Goal: Information Seeking & Learning: Learn about a topic

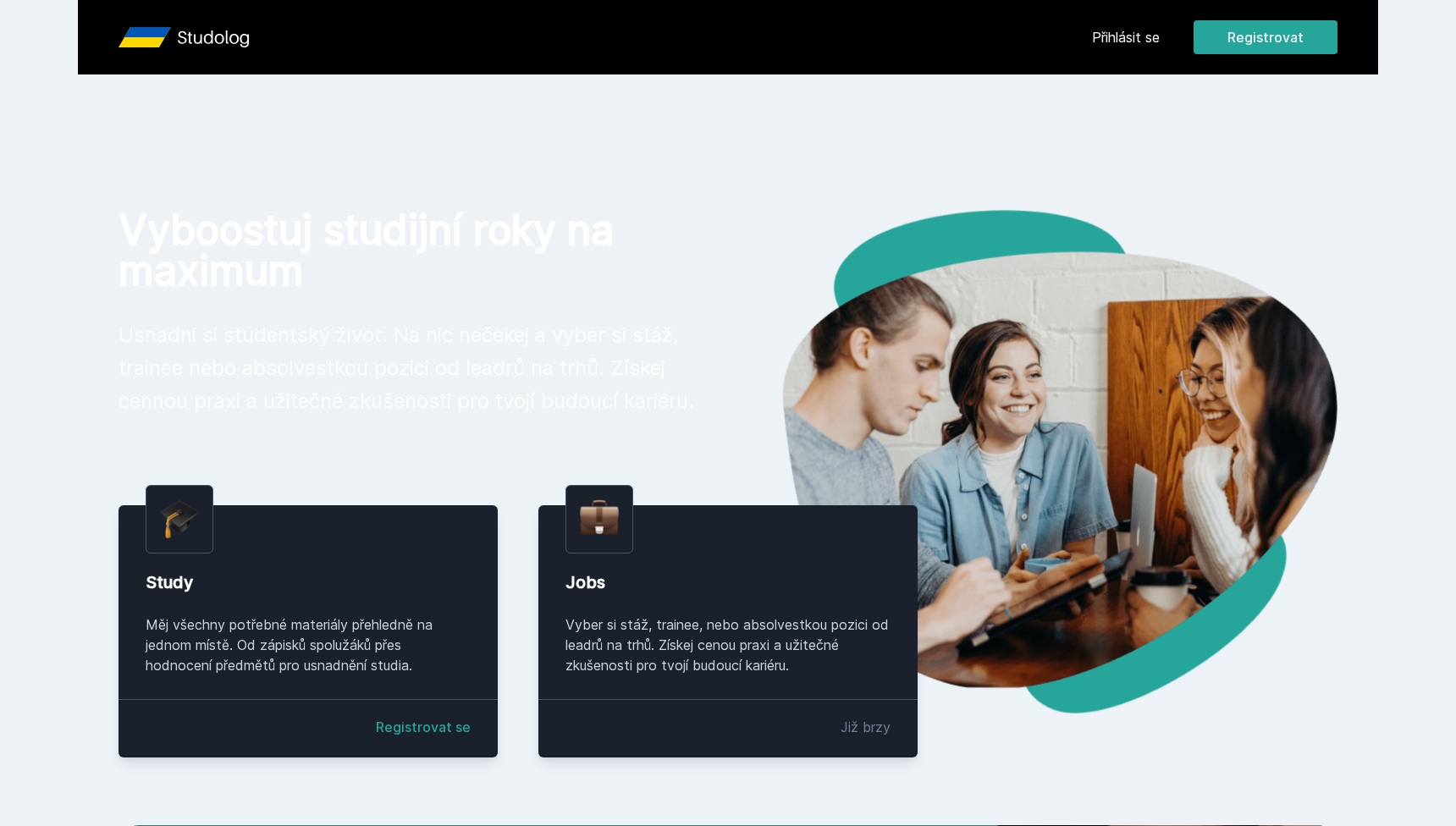
click at [744, 112] on button "Ne" at bounding box center [731, 110] width 61 height 43
click at [1110, 37] on link "Přihlásit se" at bounding box center [1125, 37] width 68 height 20
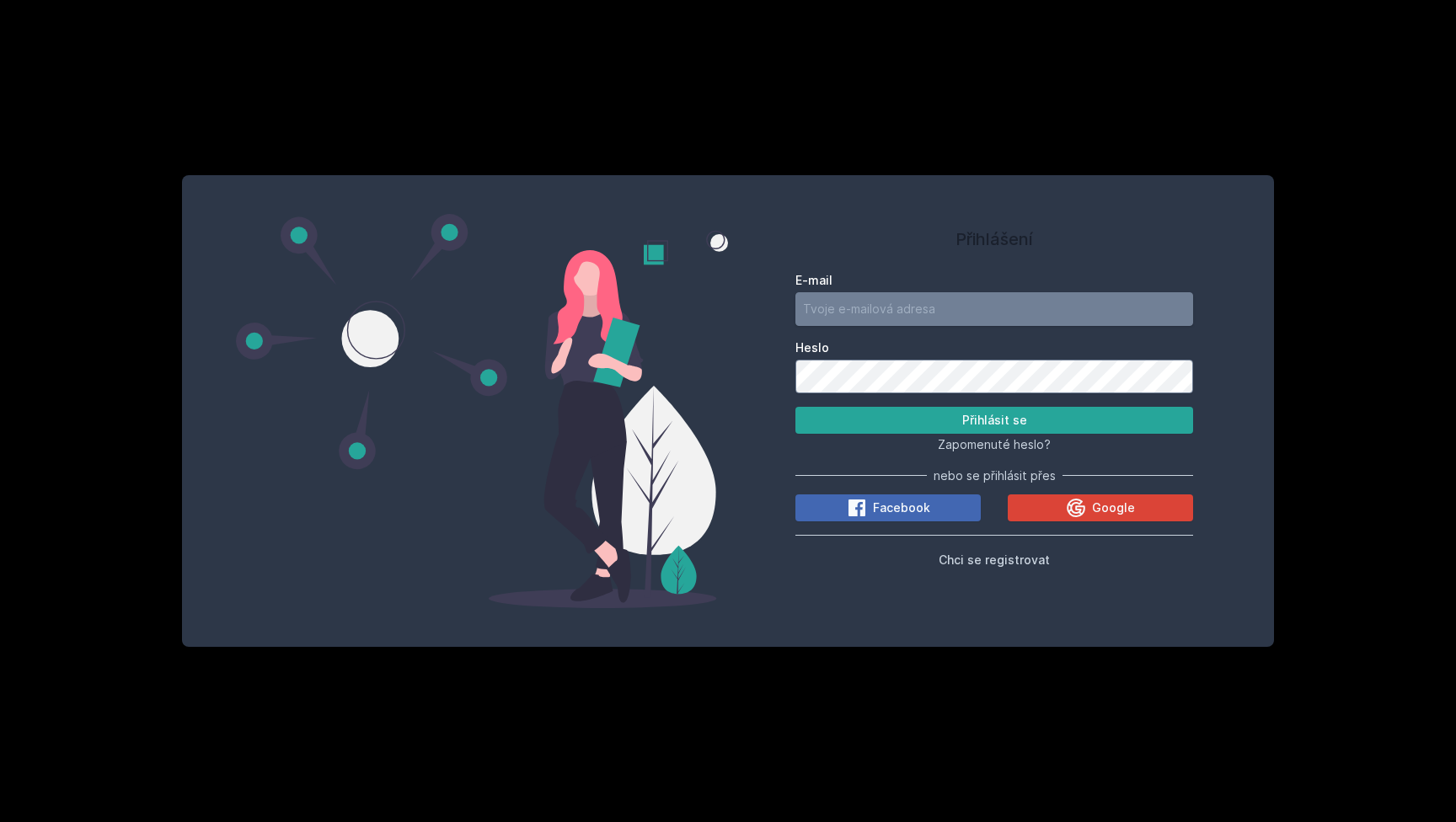
type input "[EMAIL_ADDRESS][DOMAIN_NAME]"
click at [994, 420] on button "Přihlásit se" at bounding box center [994, 420] width 398 height 27
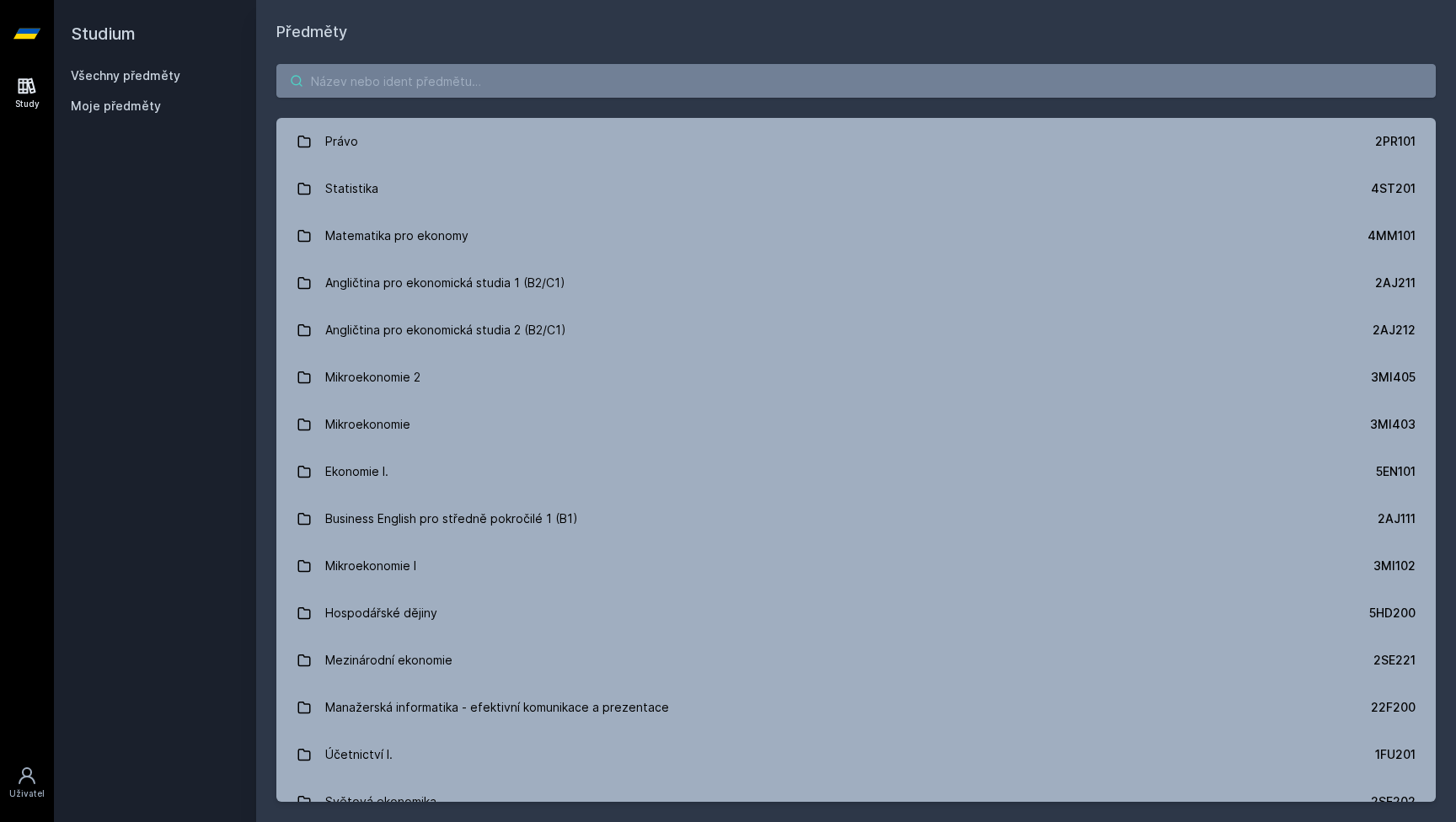
click at [673, 84] on input "search" at bounding box center [856, 80] width 1159 height 33
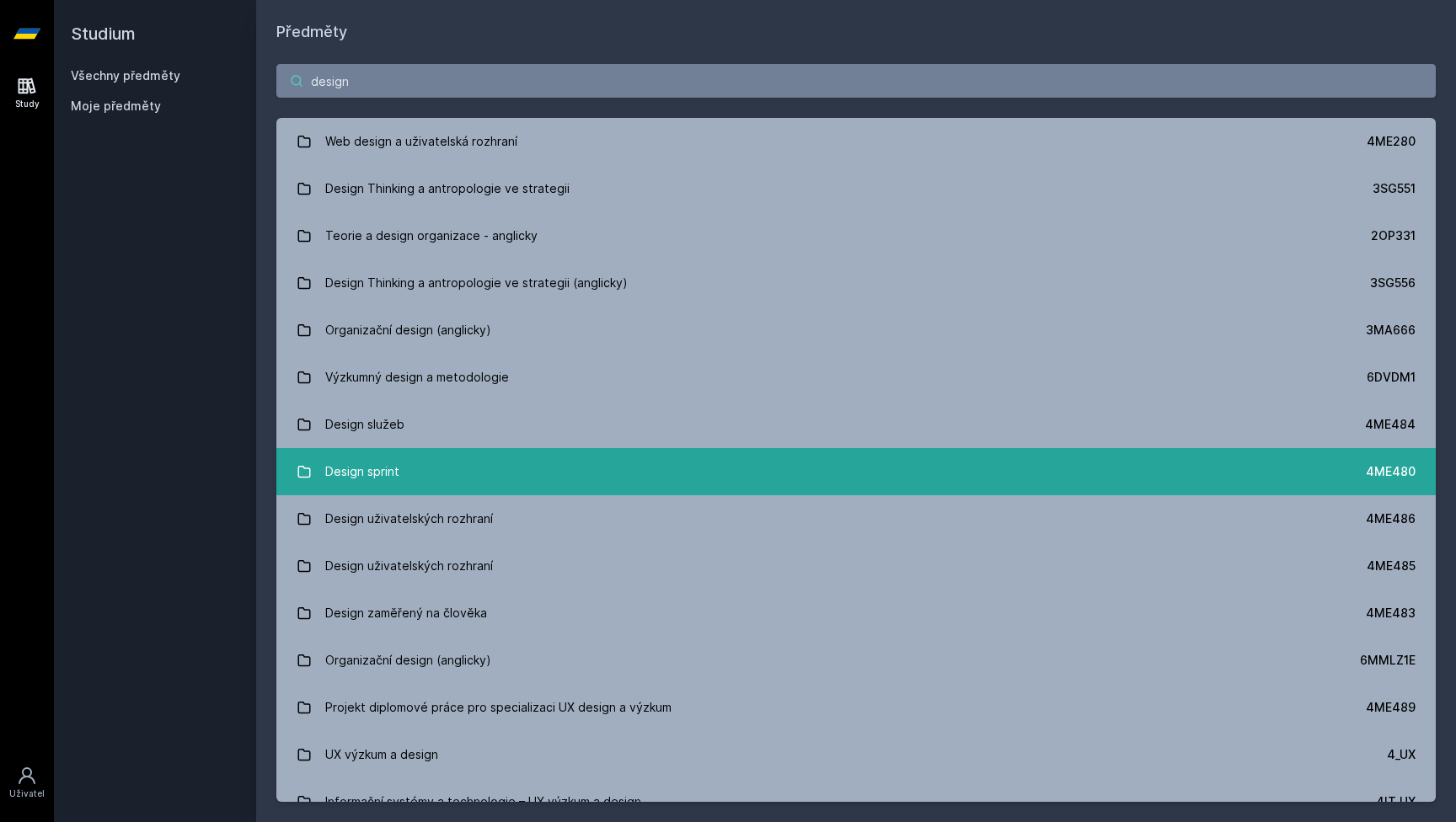
type input "design"
click at [571, 474] on link "Design sprint 4ME480" at bounding box center [856, 472] width 1159 height 47
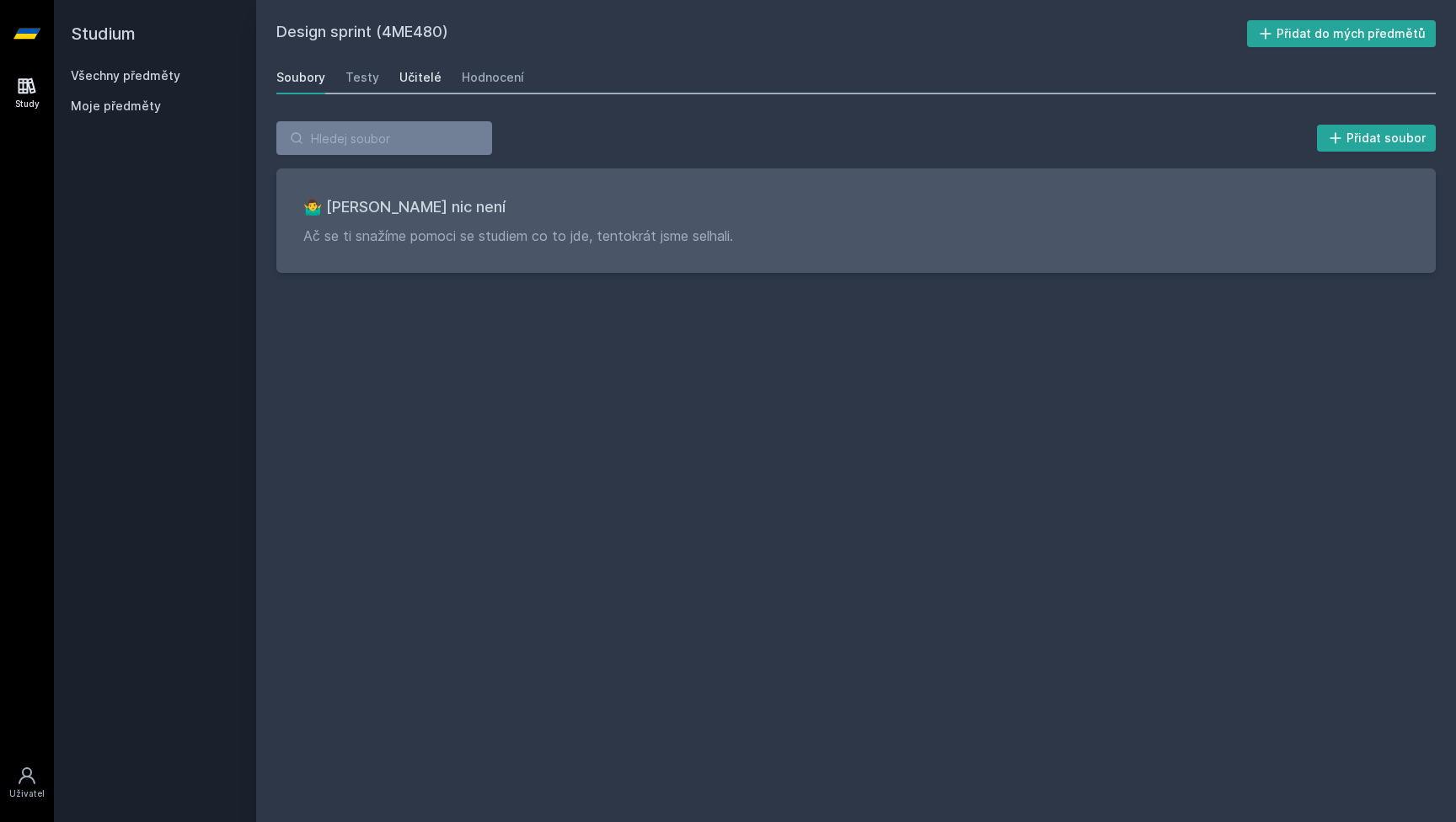
click at [413, 67] on link "Učitelé" at bounding box center [421, 78] width 43 height 33
click at [491, 73] on div "Hodnocení" at bounding box center [492, 78] width 62 height 17
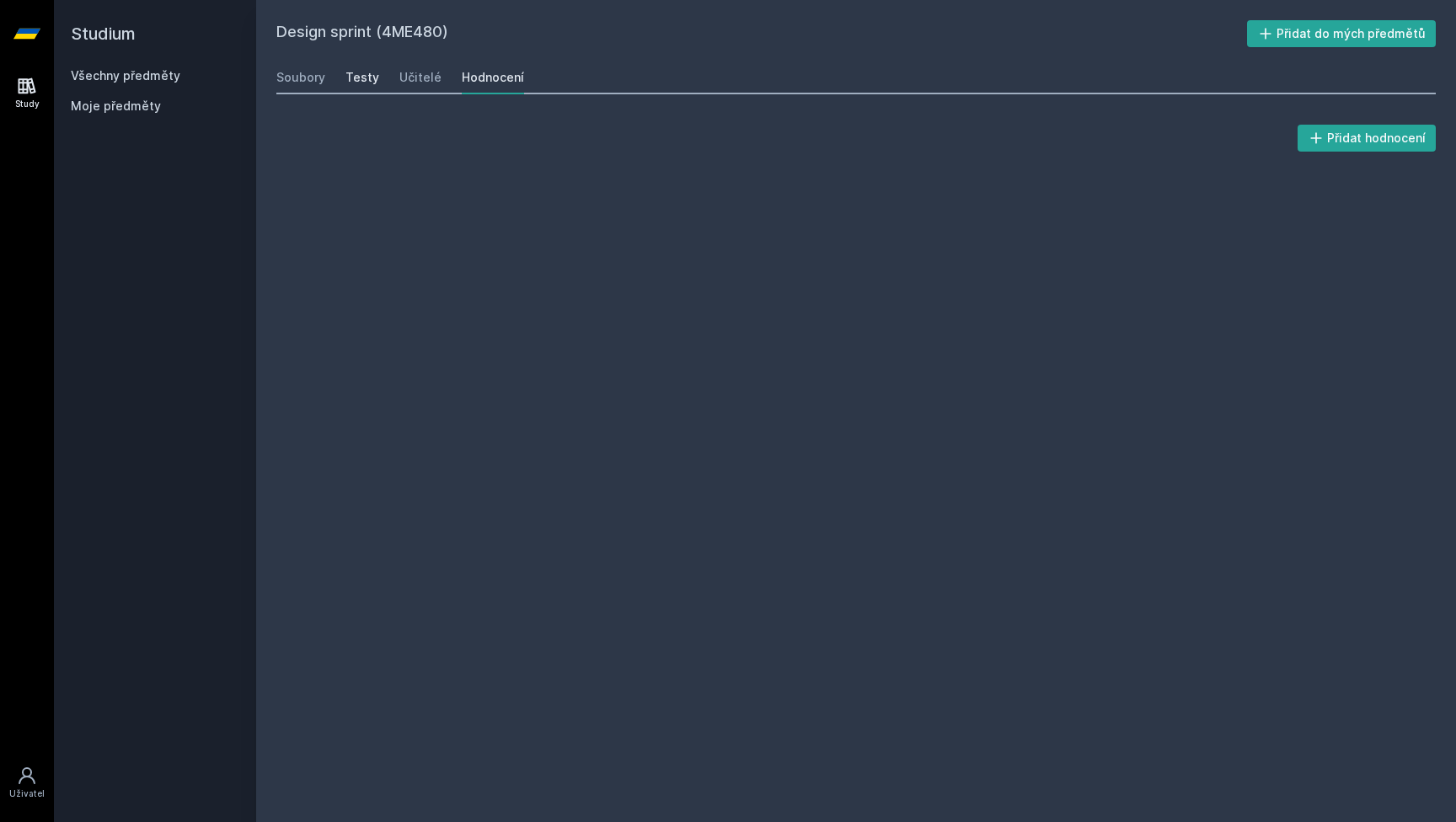
click at [350, 71] on div "Testy" at bounding box center [362, 78] width 33 height 17
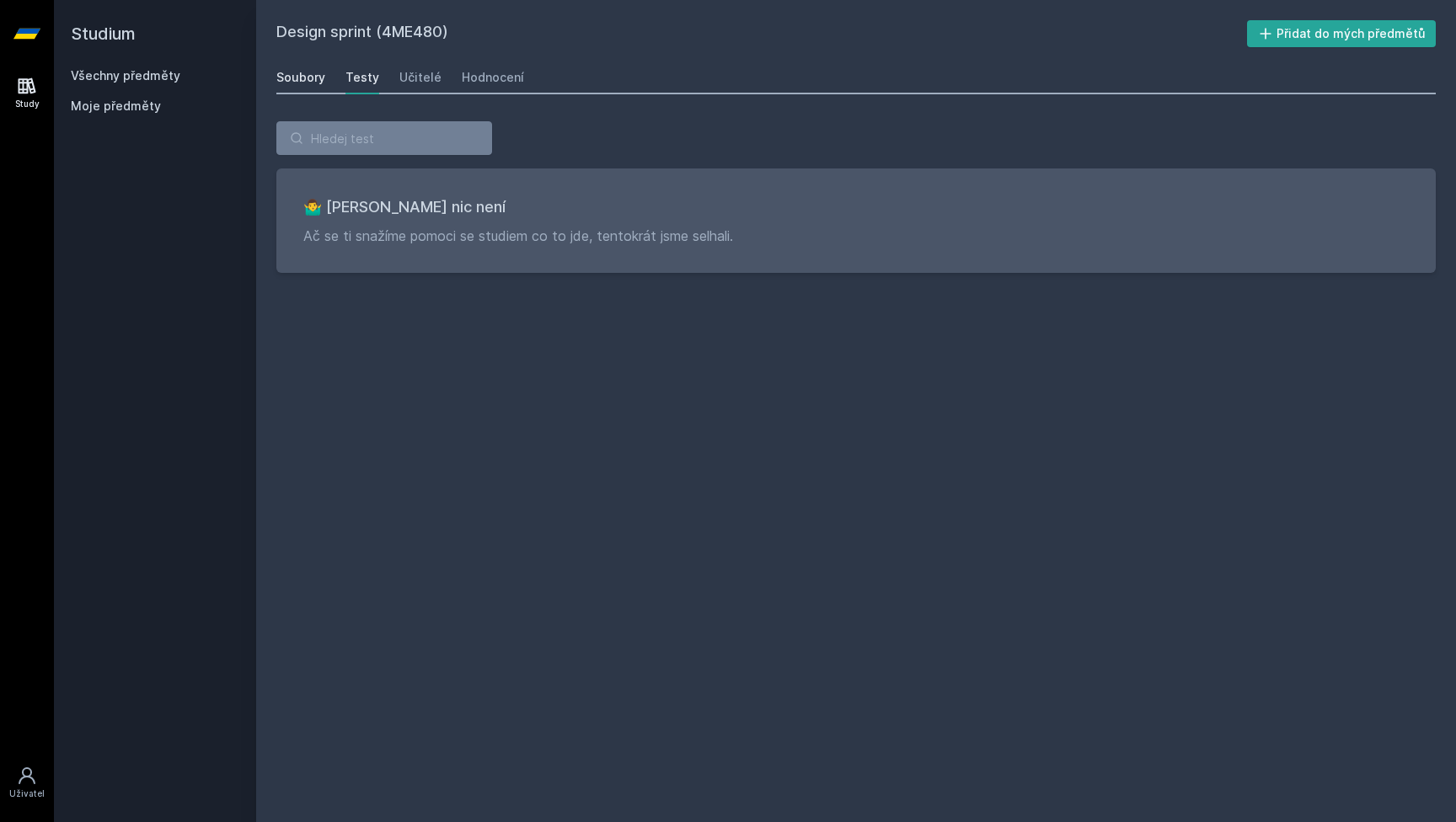
click at [318, 90] on link "Soubory" at bounding box center [301, 78] width 49 height 33
click at [407, 39] on h2 "Design sprint (4ME480)" at bounding box center [761, 33] width 970 height 27
copy h2 "4ME480"
